Goal: Information Seeking & Learning: Learn about a topic

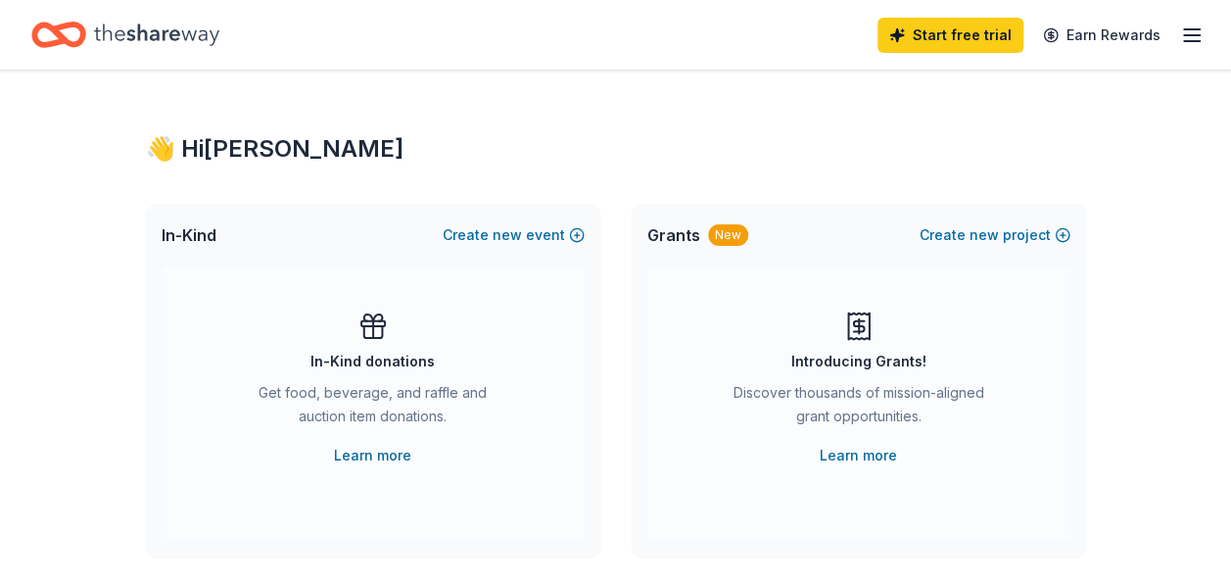
click at [1185, 32] on icon "button" at bounding box center [1191, 34] width 23 height 23
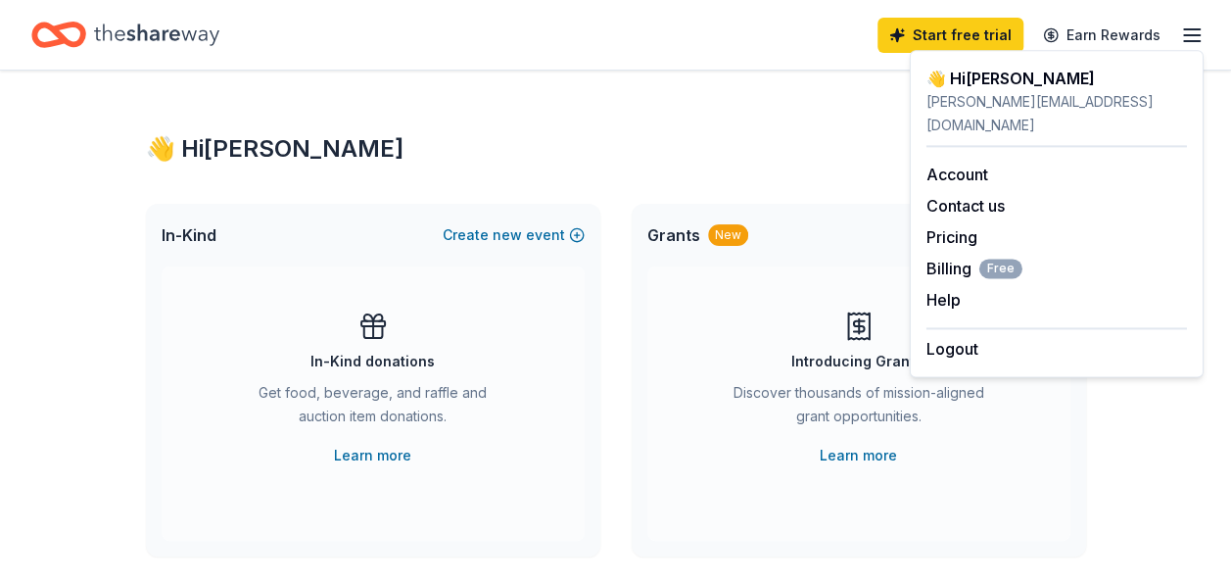
click at [171, 31] on icon "Home" at bounding box center [156, 34] width 125 height 22
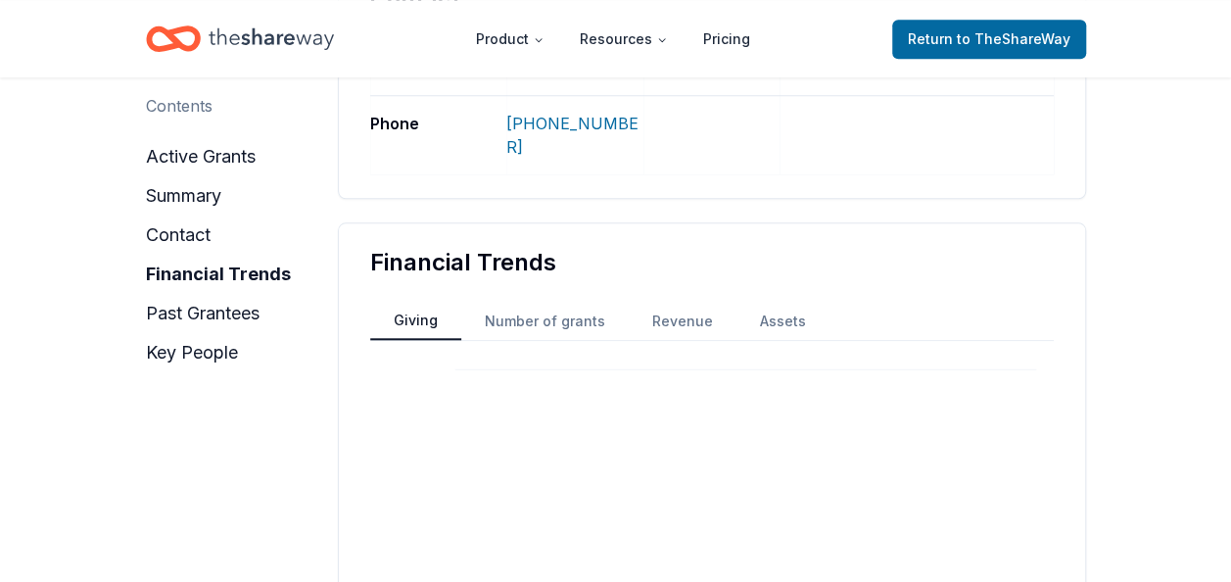
scroll to position [834, 0]
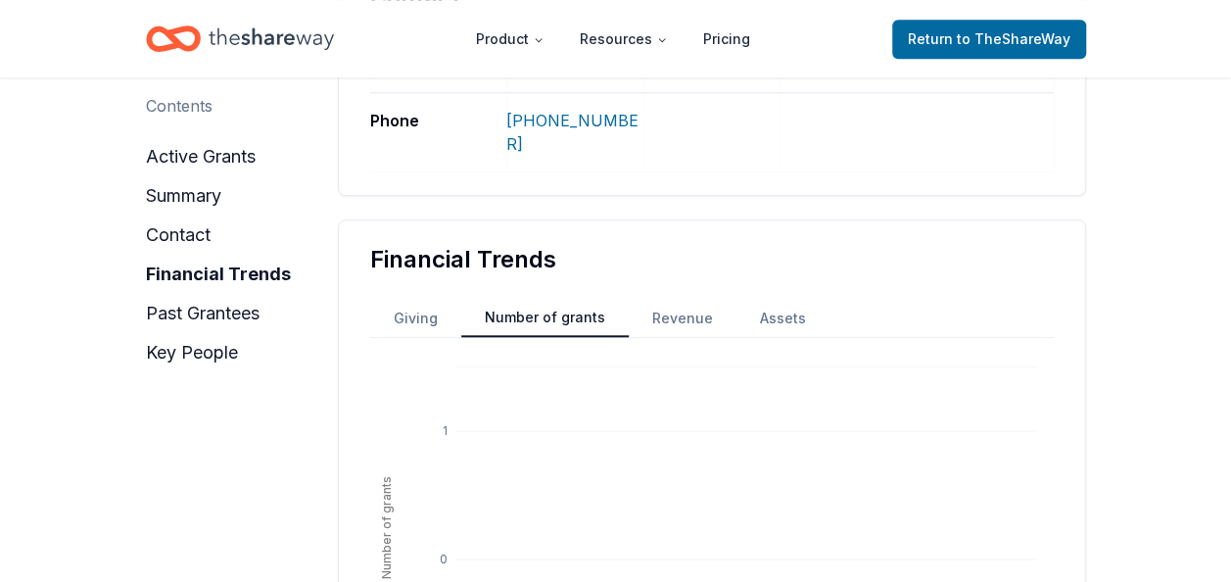
click at [570, 300] on button "Number of grants" at bounding box center [544, 318] width 167 height 37
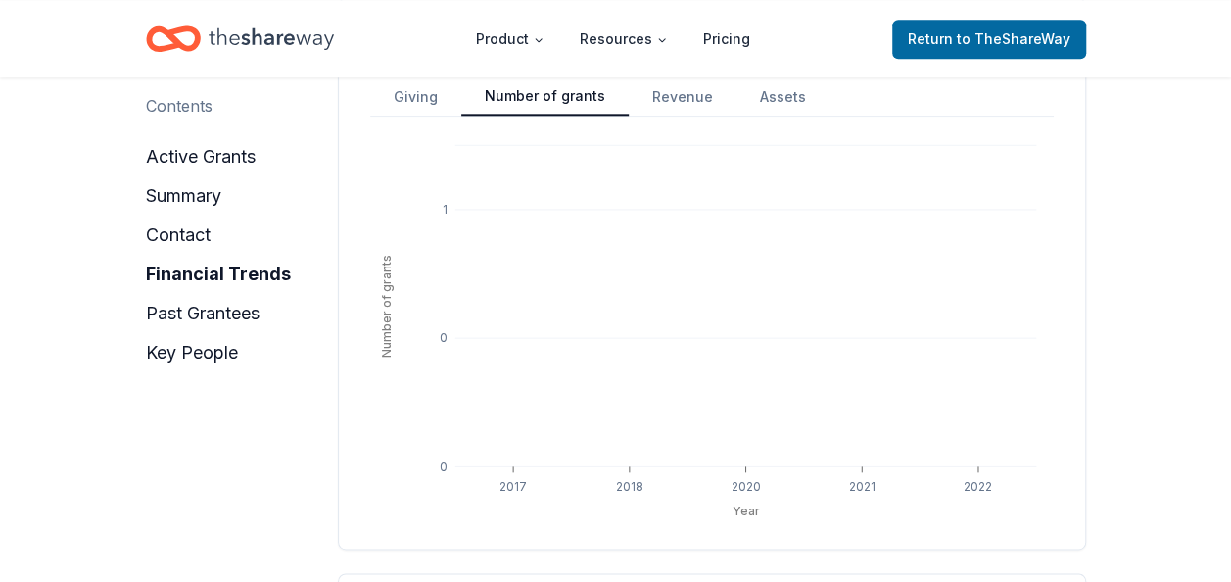
scroll to position [1110, 0]
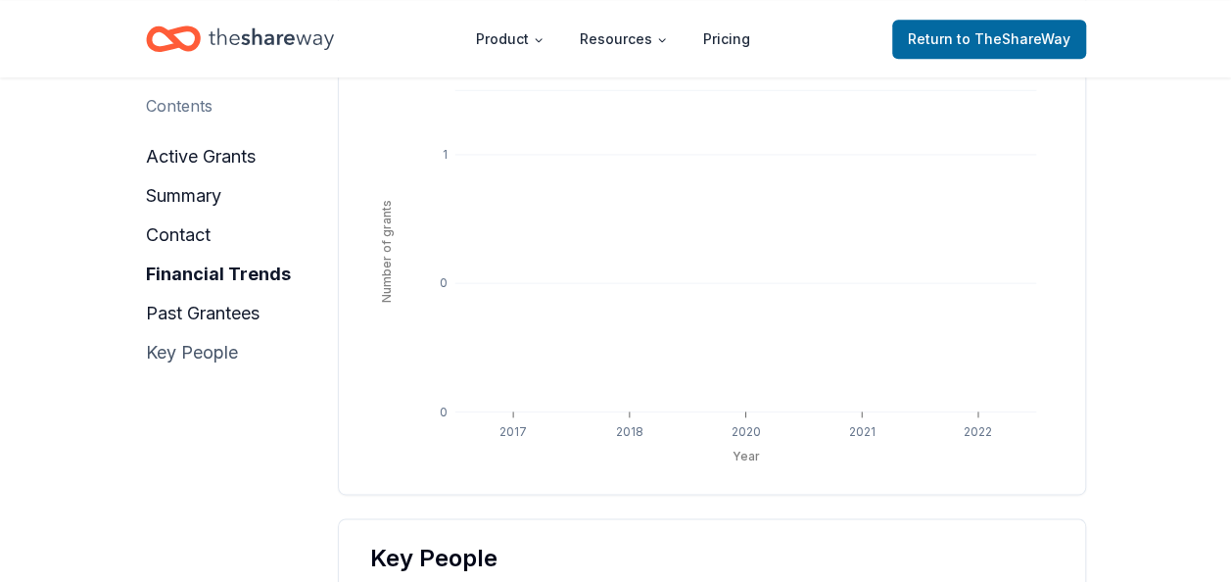
click at [233, 352] on button "key people" at bounding box center [192, 352] width 92 height 31
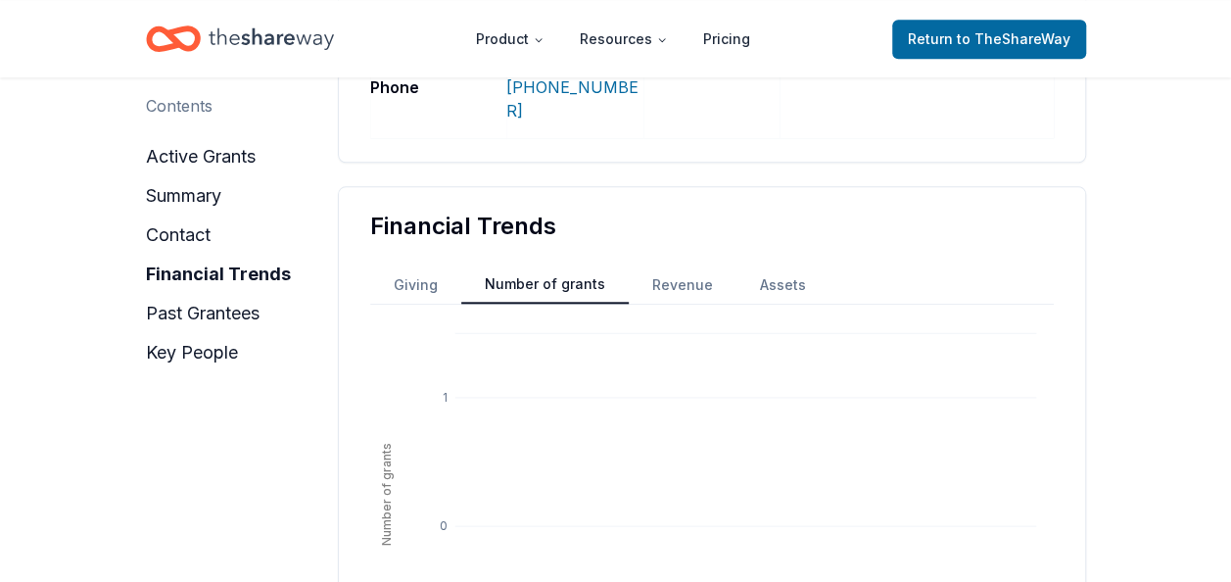
scroll to position [870, 0]
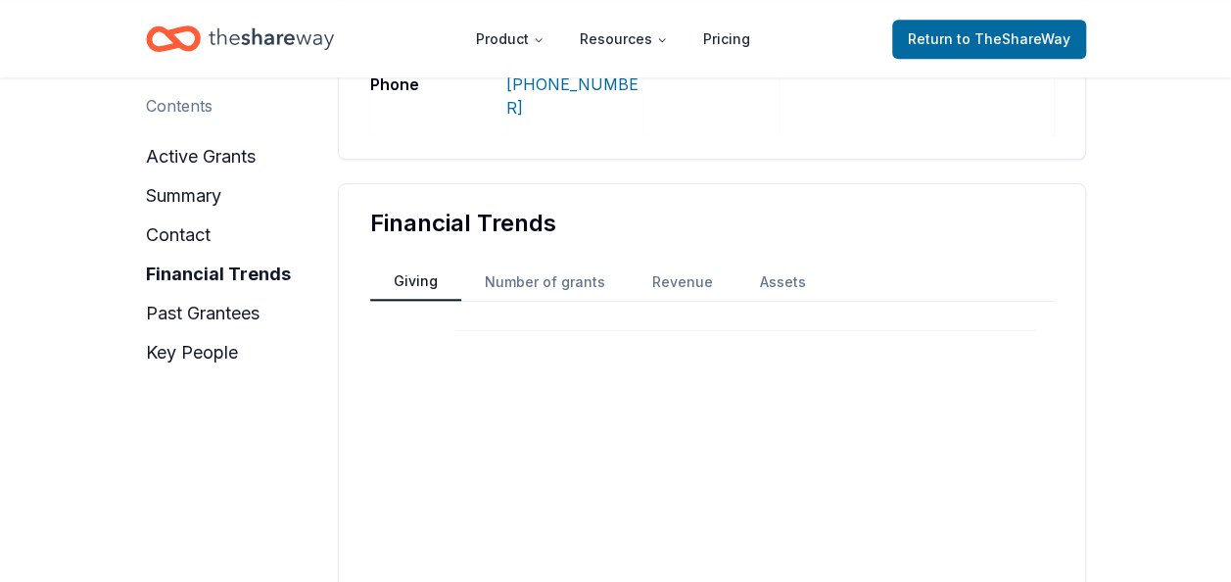
click at [423, 263] on button "Giving" at bounding box center [415, 281] width 91 height 37
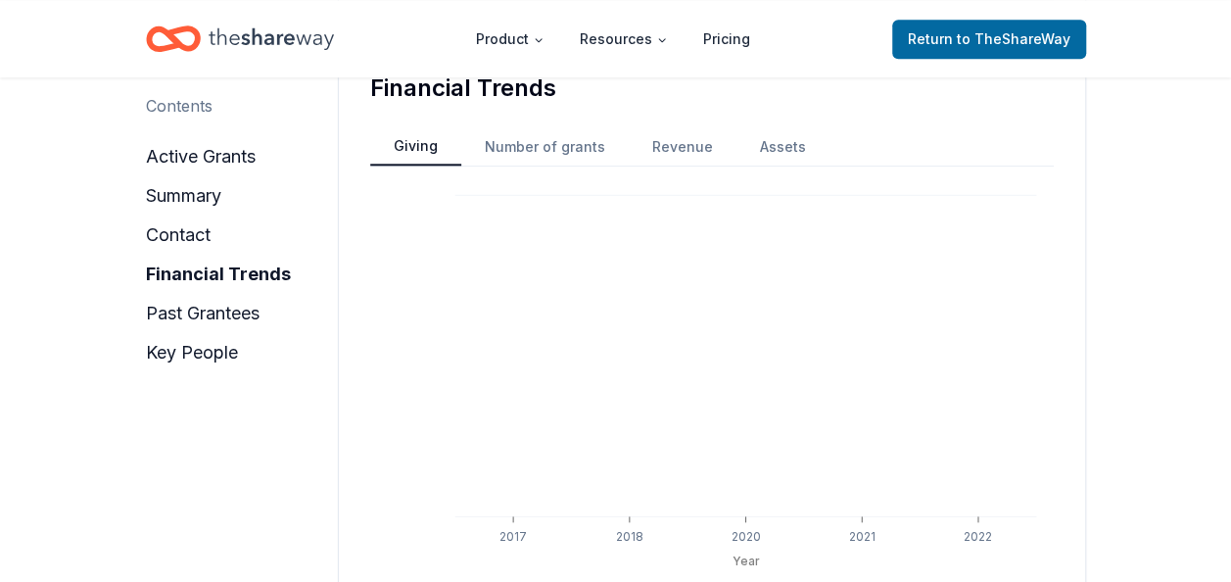
scroll to position [946, 0]
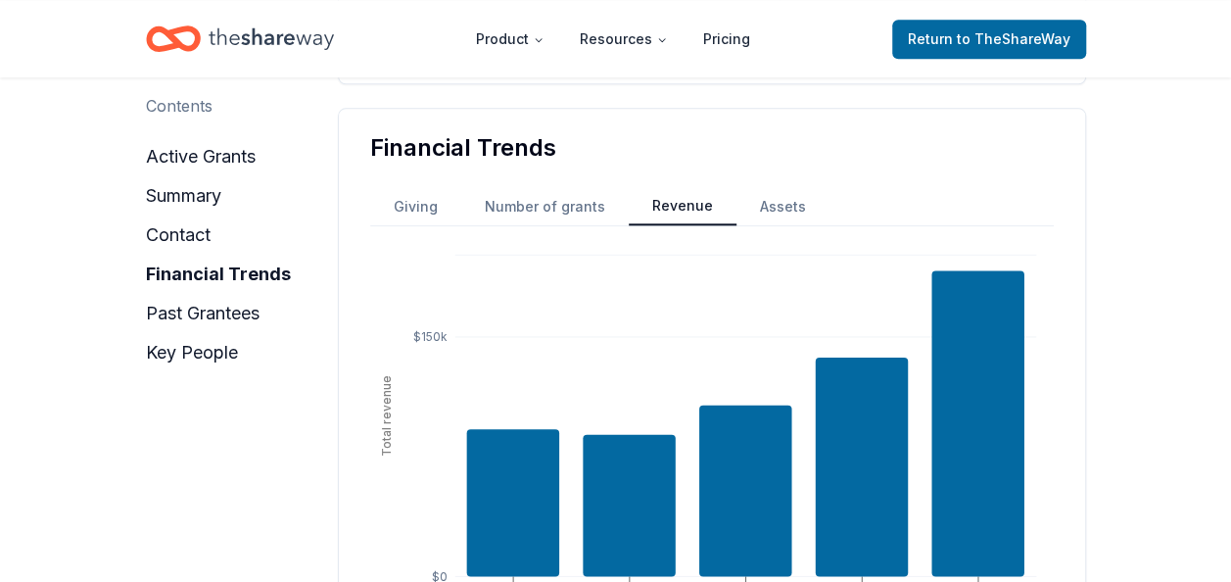
click at [677, 188] on button "Revenue" at bounding box center [683, 206] width 108 height 37
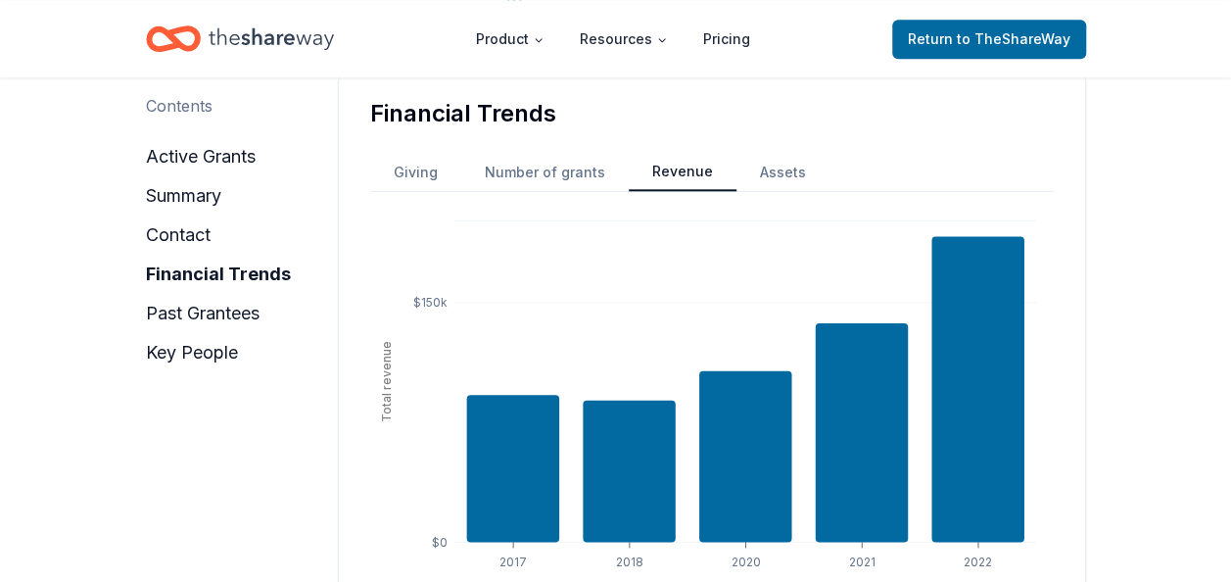
scroll to position [983, 0]
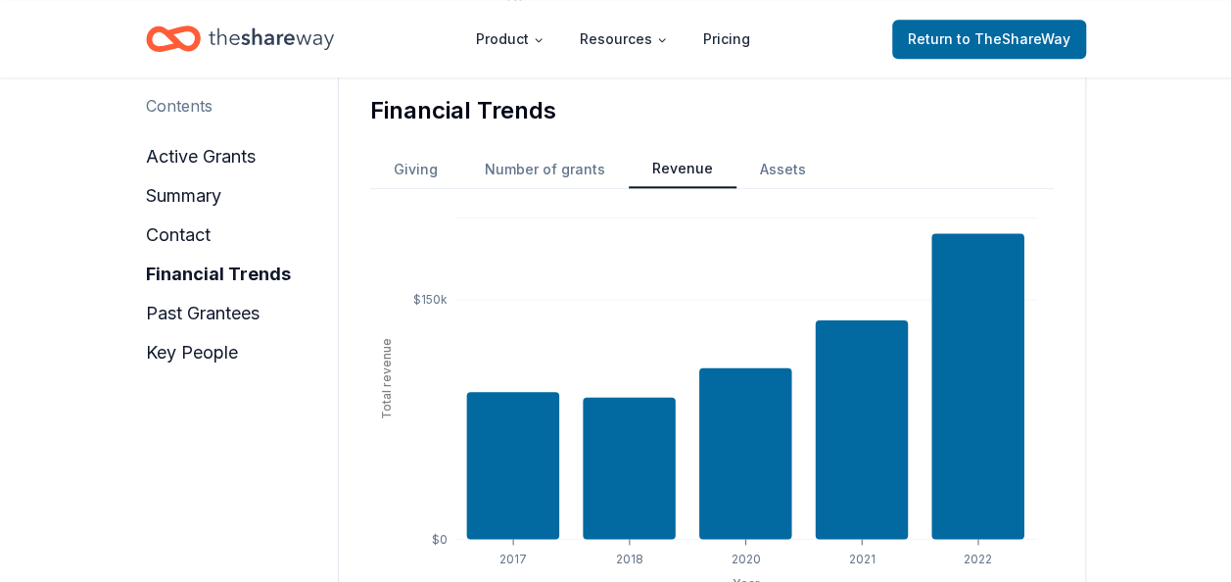
click at [769, 172] on div "Giving Number of grants Revenue Assets 2017 2018 2020 2021 2022 Year $0 $150k T…" at bounding box center [711, 373] width 683 height 447
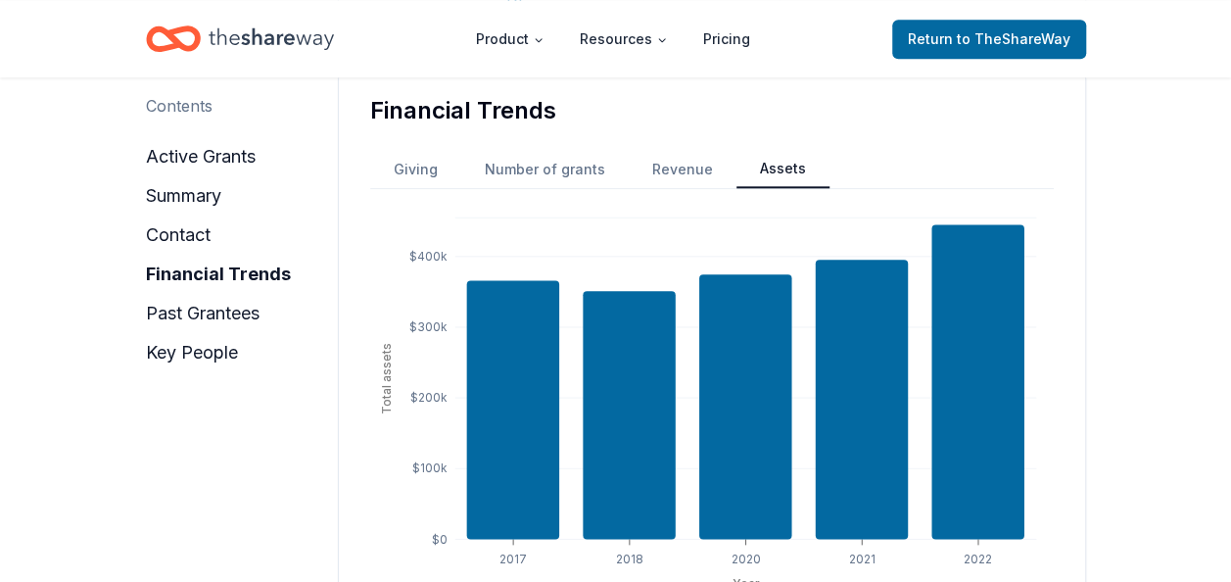
click at [758, 151] on button "Assets" at bounding box center [782, 169] width 93 height 37
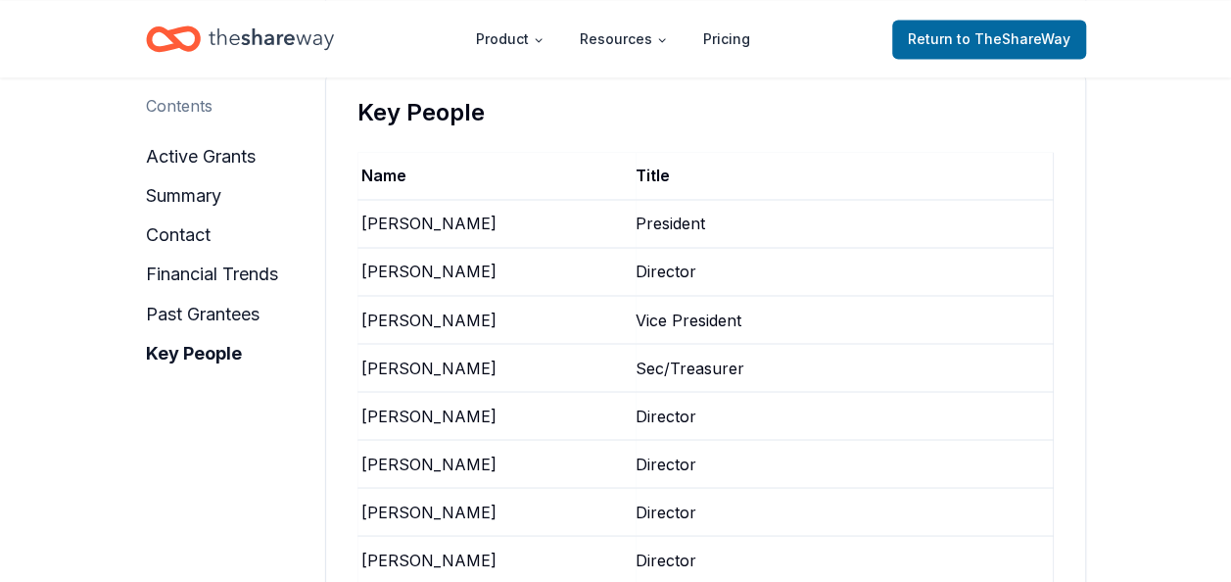
scroll to position [1551, 0]
